Goal: Transaction & Acquisition: Purchase product/service

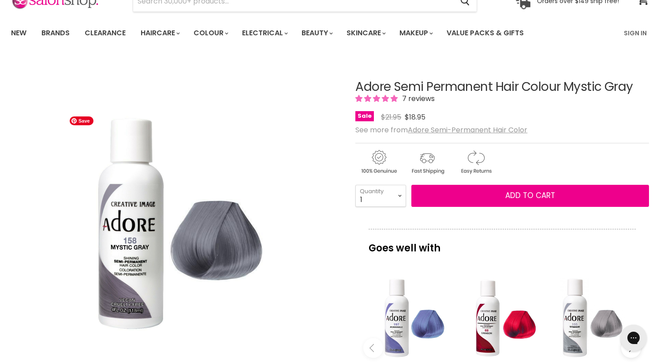
click at [294, 251] on div "Click or scroll to zoom Tap or pinch to zoom" at bounding box center [175, 222] width 328 height 328
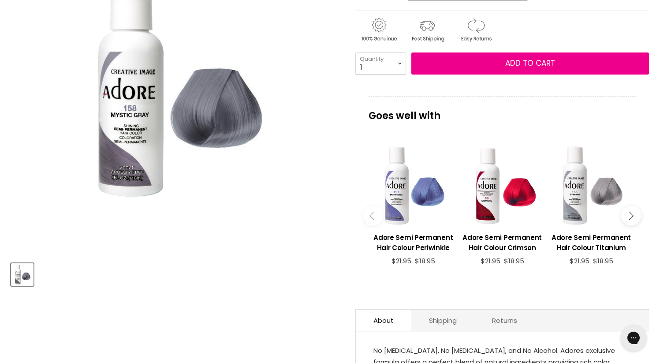
scroll to position [177, 0]
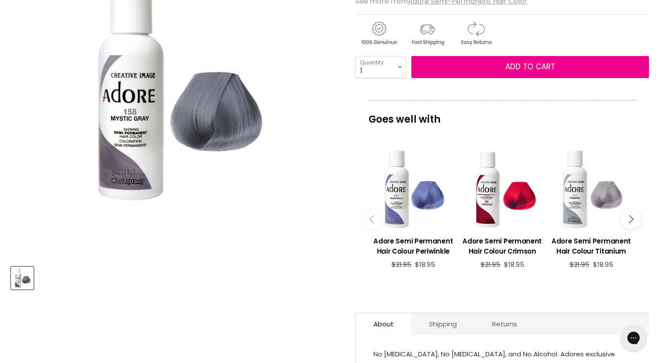
click at [597, 194] on div "Main content" at bounding box center [591, 189] width 80 height 80
